Goal: Task Accomplishment & Management: Manage account settings

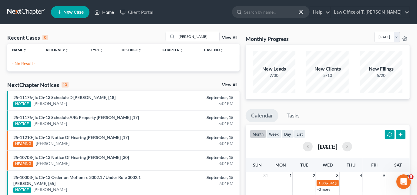
click at [107, 12] on link "Home" at bounding box center [104, 12] width 26 height 11
click at [105, 12] on link "Home" at bounding box center [104, 12] width 26 height 11
click at [198, 36] on input "[PERSON_NAME]" at bounding box center [198, 36] width 42 height 9
drag, startPoint x: 198, startPoint y: 36, endPoint x: 178, endPoint y: 36, distance: 19.7
click at [178, 36] on input "[PERSON_NAME]" at bounding box center [198, 36] width 42 height 9
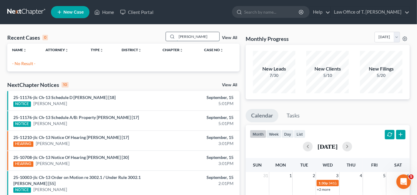
type input "[PERSON_NAME]"
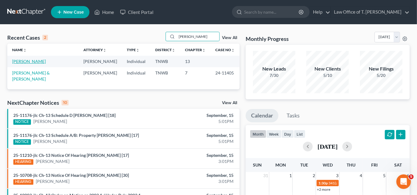
click at [17, 60] on link "[PERSON_NAME]" at bounding box center [29, 61] width 34 height 5
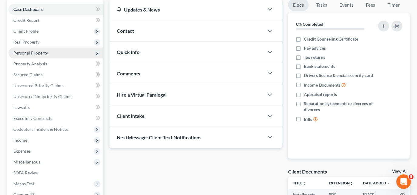
scroll to position [27, 0]
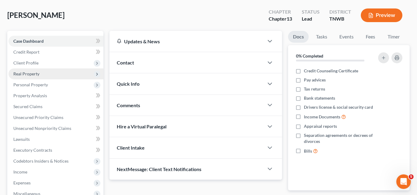
click at [37, 77] on span "Real Property" at bounding box center [55, 74] width 95 height 11
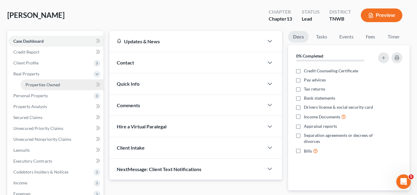
click at [44, 85] on span "Properties Owned" at bounding box center [42, 84] width 35 height 5
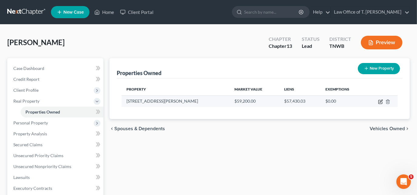
click at [379, 100] on icon "button" at bounding box center [381, 102] width 4 height 4
select select "44"
select select "0"
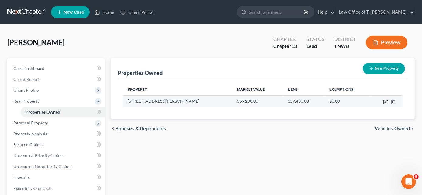
select select "0"
select select "2"
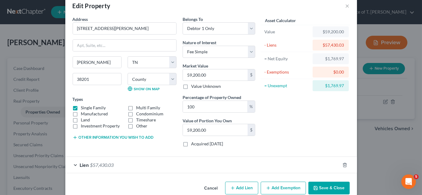
scroll to position [22, 0]
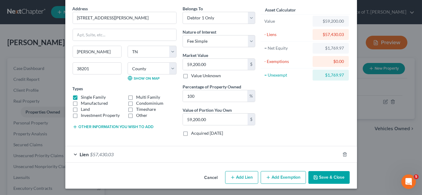
click at [75, 153] on div "Lien $57,430.03" at bounding box center [202, 155] width 274 height 16
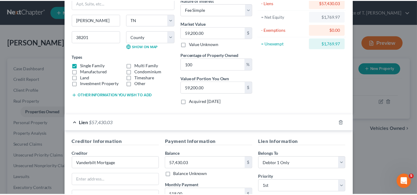
scroll to position [0, 0]
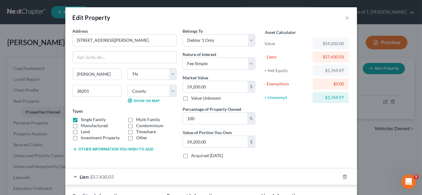
click at [347, 17] on div "Edit Property ×" at bounding box center [210, 17] width 291 height 21
click at [345, 18] on button "×" at bounding box center [347, 17] width 4 height 7
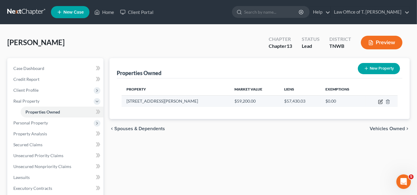
click at [381, 101] on icon "button" at bounding box center [381, 101] width 3 height 3
select select "44"
select select "8"
select select "0"
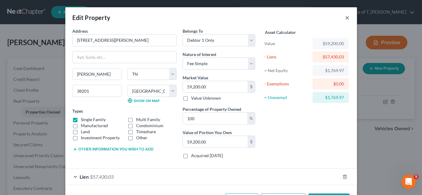
click at [345, 18] on button "×" at bounding box center [347, 17] width 4 height 7
